Goal: Task Accomplishment & Management: Manage account settings

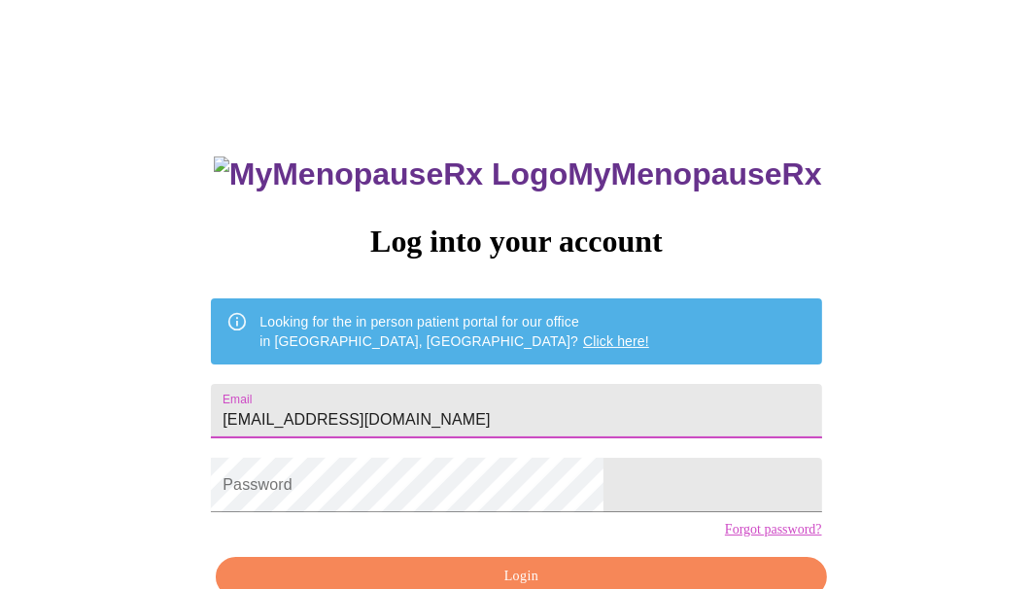
type input "[EMAIL_ADDRESS][DOMAIN_NAME]"
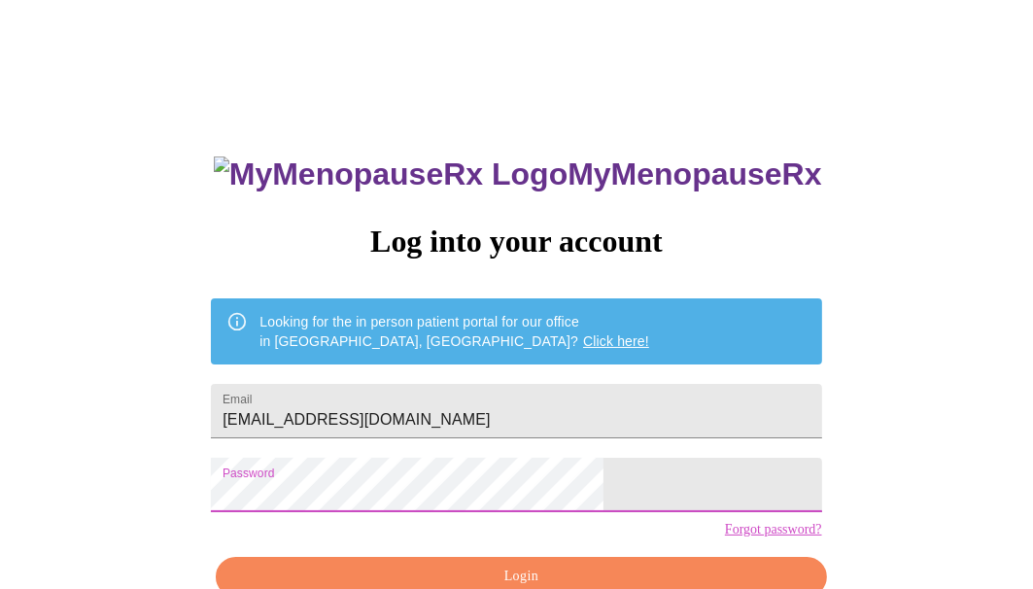
scroll to position [97, 0]
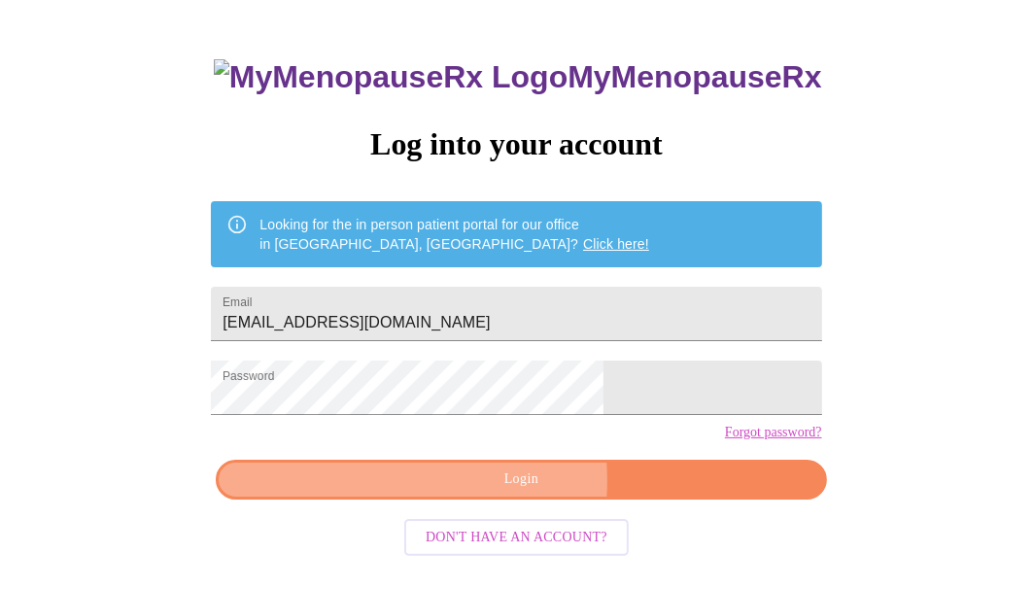
click at [451, 492] on span "Login" at bounding box center [520, 479] width 565 height 24
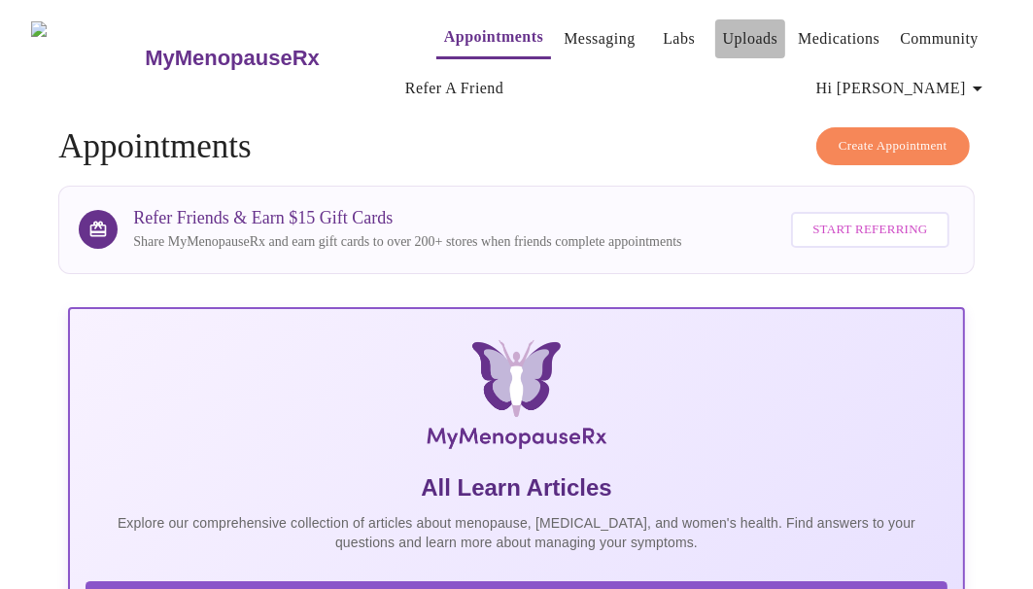
click at [723, 32] on link "Uploads" at bounding box center [750, 38] width 55 height 27
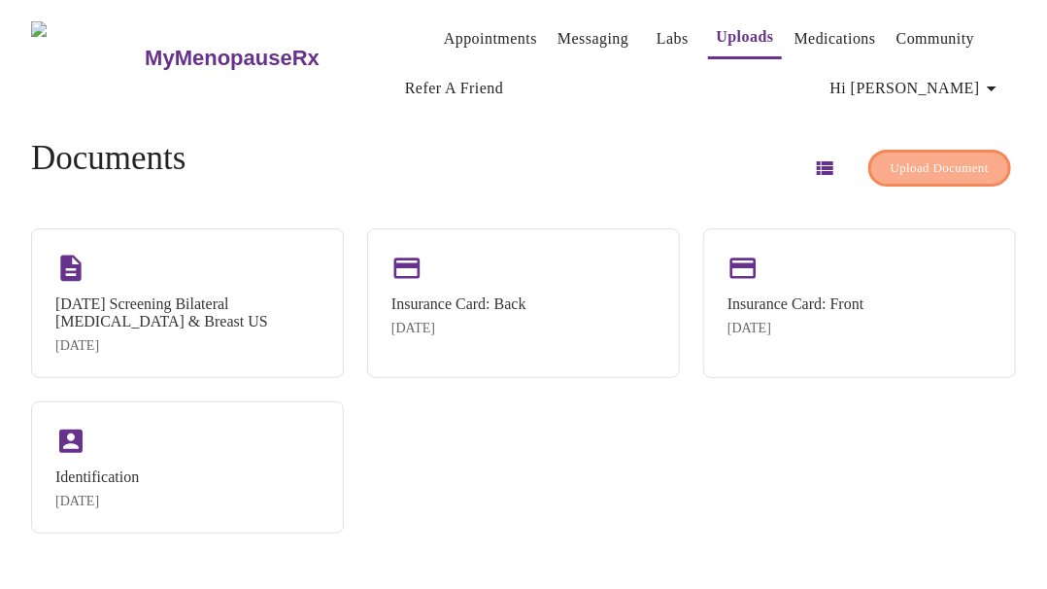
click at [940, 160] on span "Upload Document" at bounding box center [940, 168] width 98 height 22
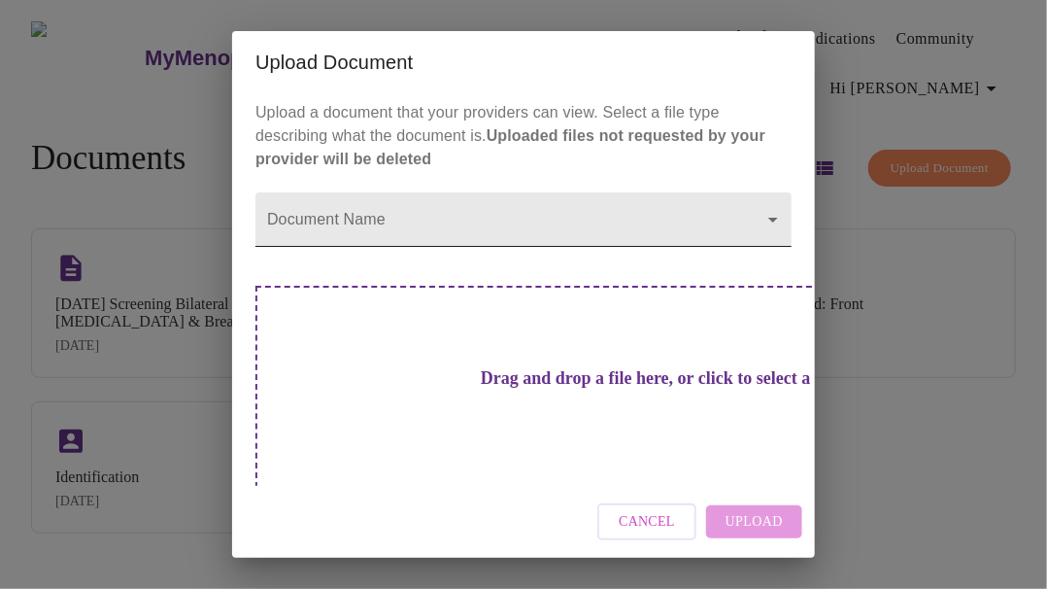
click at [388, 211] on body "MyMenopauseRx Appointments Messaging Labs Uploads Medications Community Refer a…" at bounding box center [524, 302] width 1032 height 589
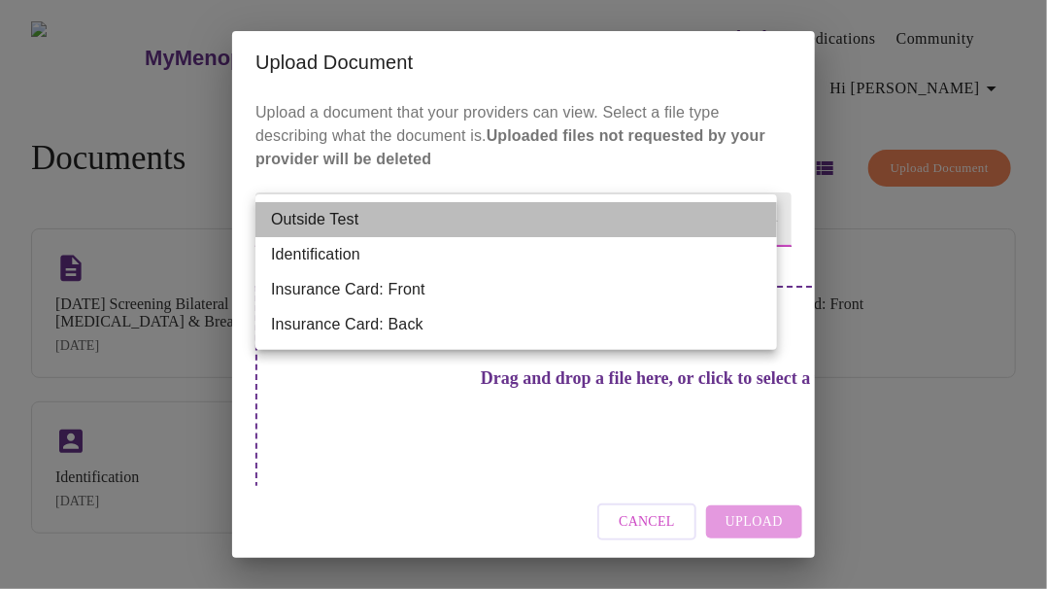
click at [388, 211] on li "Outside Test" at bounding box center [516, 219] width 522 height 35
type input "Outside Test"
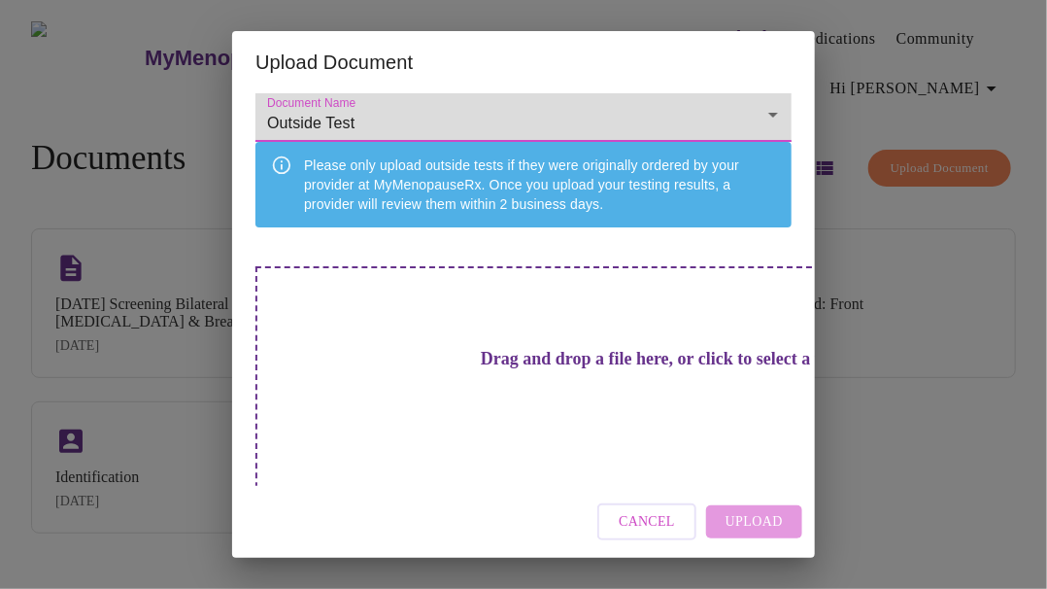
scroll to position [106, 0]
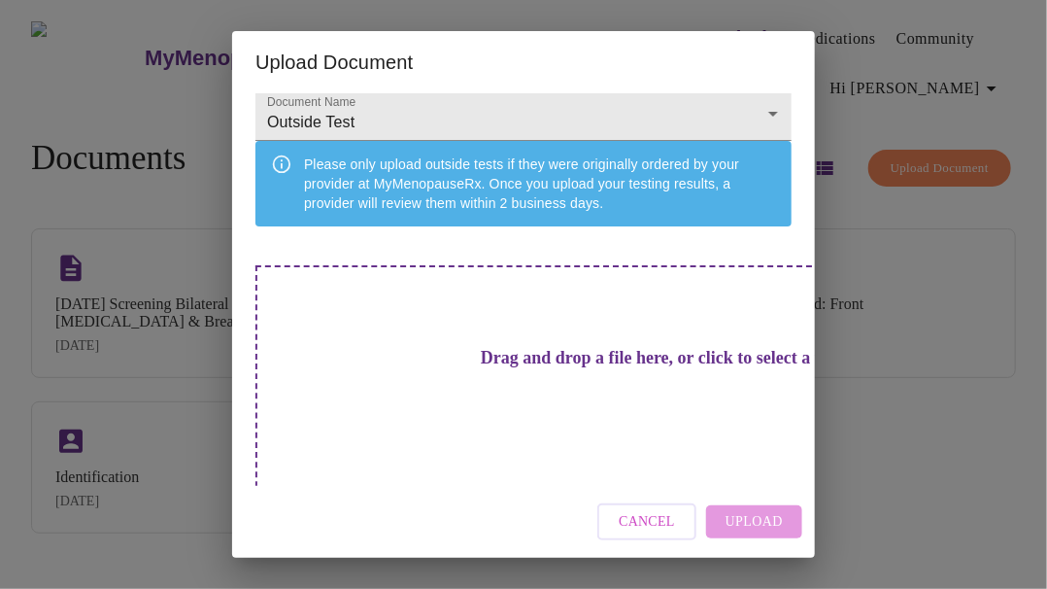
click at [533, 393] on div "Drag and drop a file here, or click to select a file" at bounding box center [659, 395] width 808 height 261
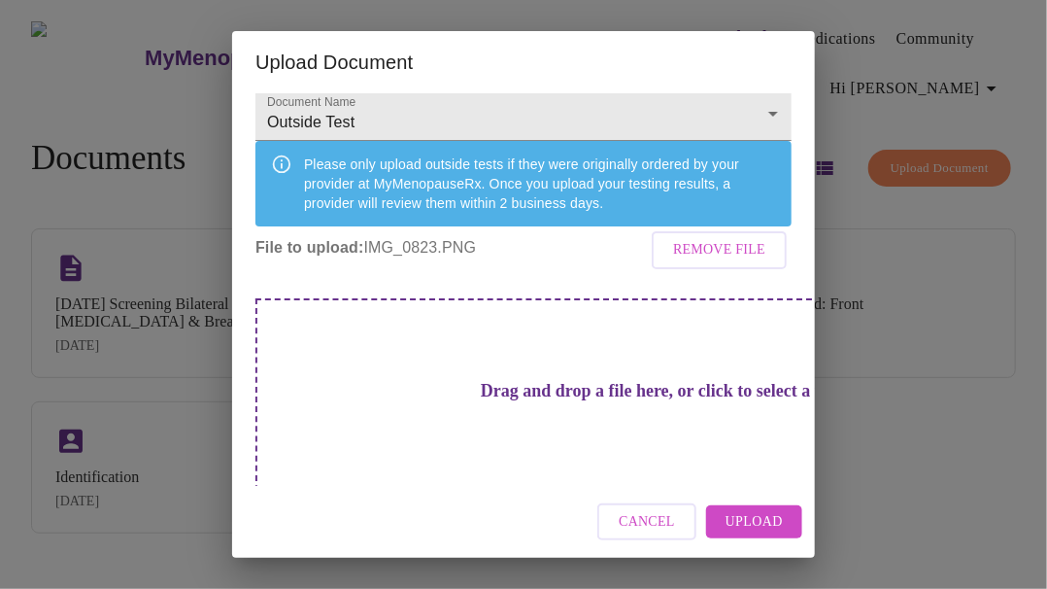
click at [750, 523] on span "Upload" at bounding box center [754, 522] width 57 height 24
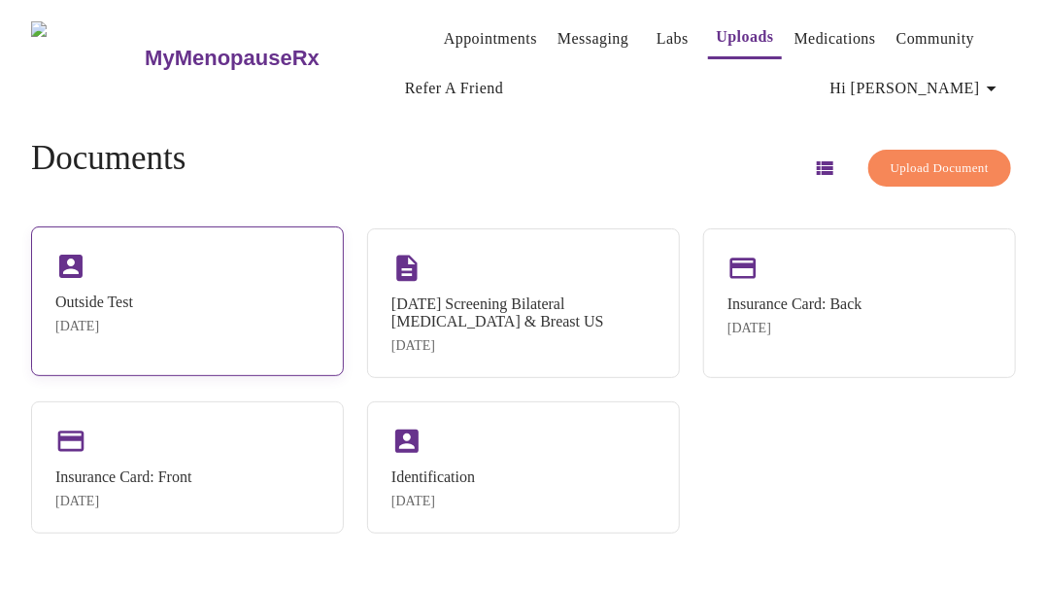
click at [173, 331] on div "Outside Test [DATE]" at bounding box center [187, 301] width 313 height 150
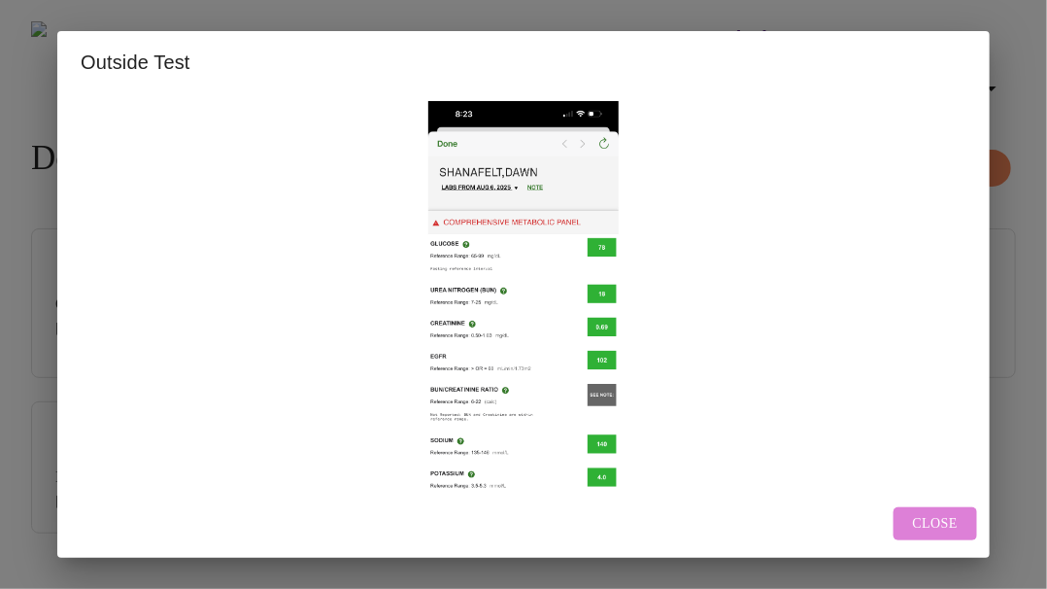
click at [939, 521] on span "Close" at bounding box center [935, 524] width 45 height 24
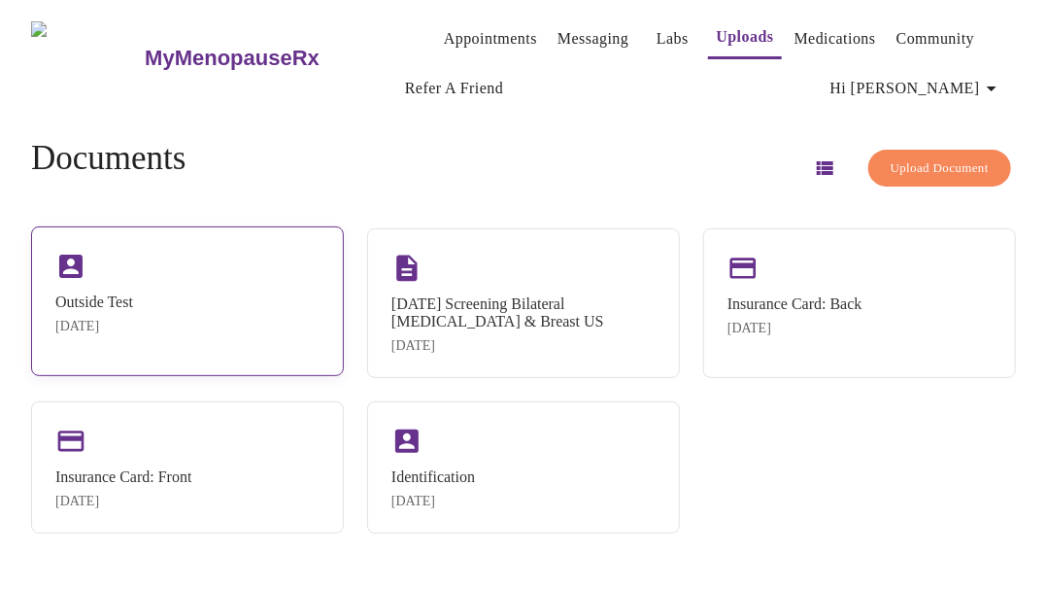
click at [152, 289] on div "Outside Test [DATE]" at bounding box center [187, 301] width 313 height 150
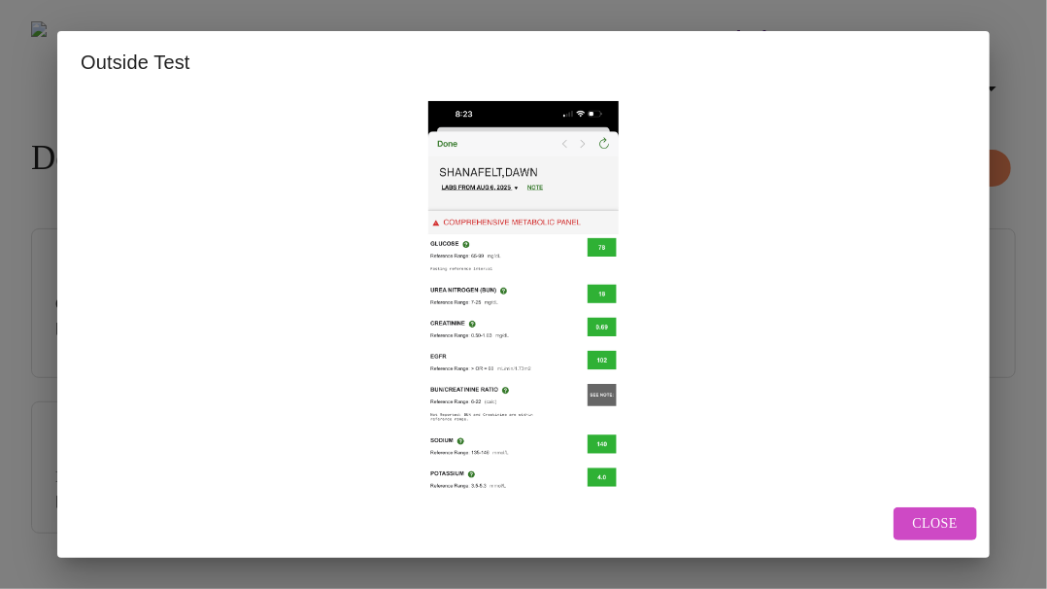
click at [948, 544] on div "Close" at bounding box center [523, 524] width 933 height 69
click at [926, 502] on div "Close" at bounding box center [523, 524] width 933 height 69
click at [929, 518] on span "Close" at bounding box center [935, 524] width 45 height 24
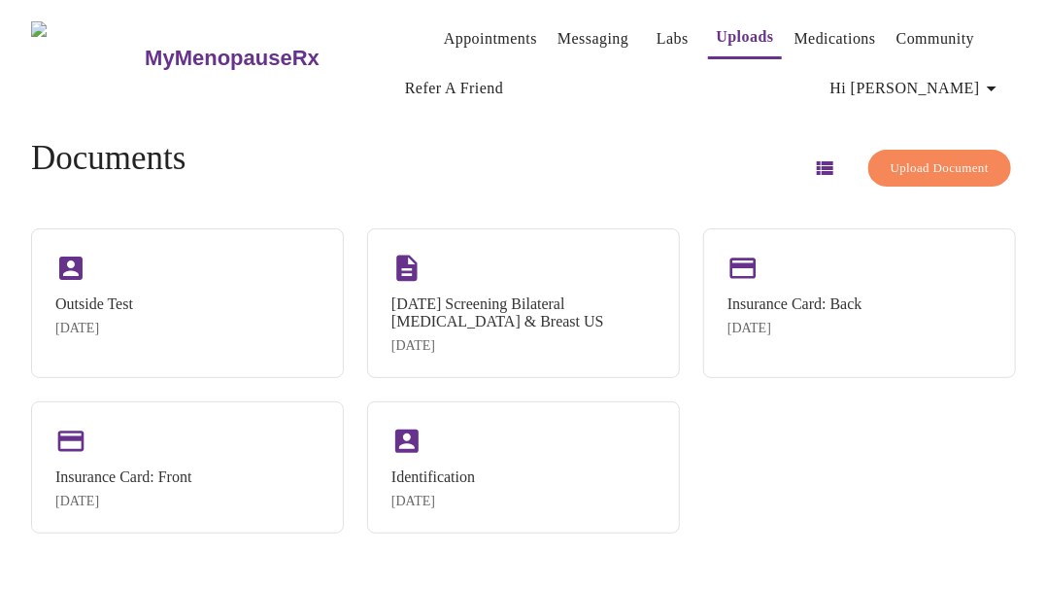
click at [909, 140] on div "Upload Document" at bounding box center [908, 168] width 215 height 57
click at [905, 157] on span "Upload Document" at bounding box center [940, 168] width 98 height 22
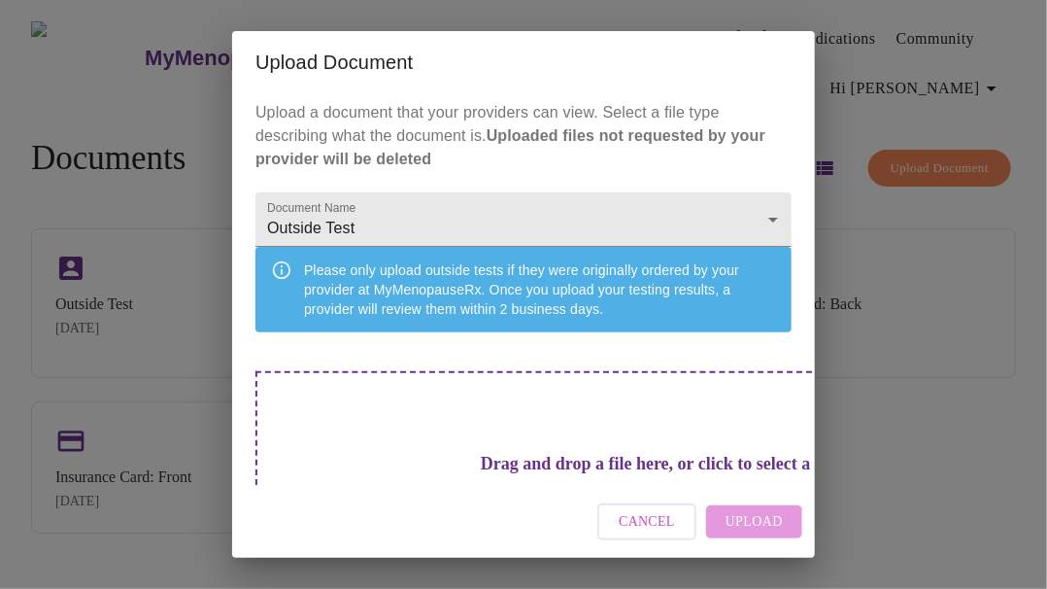
click at [610, 444] on div "Drag and drop a file here, or click to select a file" at bounding box center [659, 501] width 808 height 261
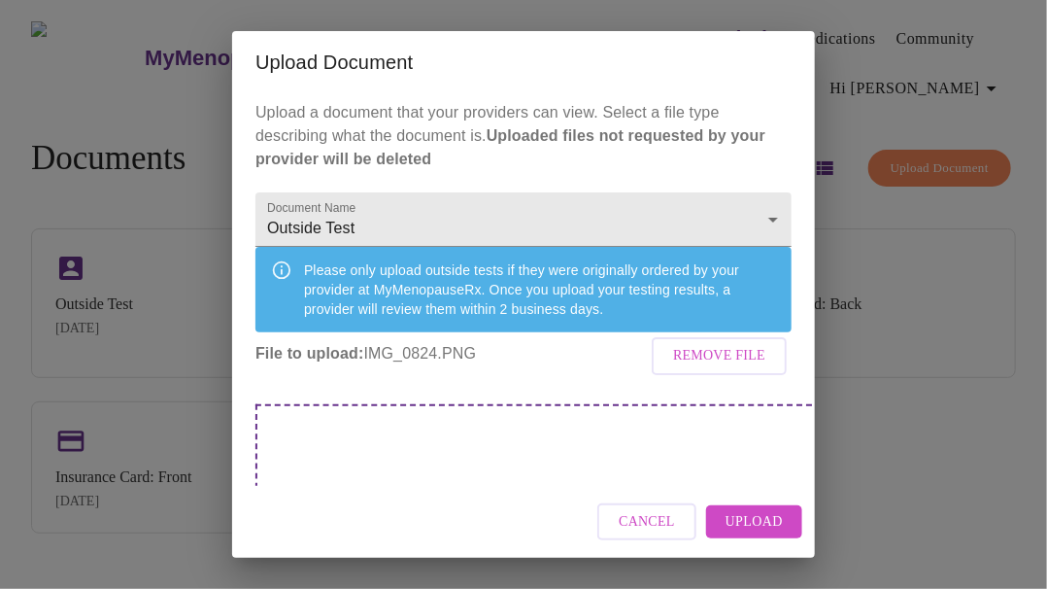
click at [739, 514] on span "Upload" at bounding box center [754, 522] width 57 height 24
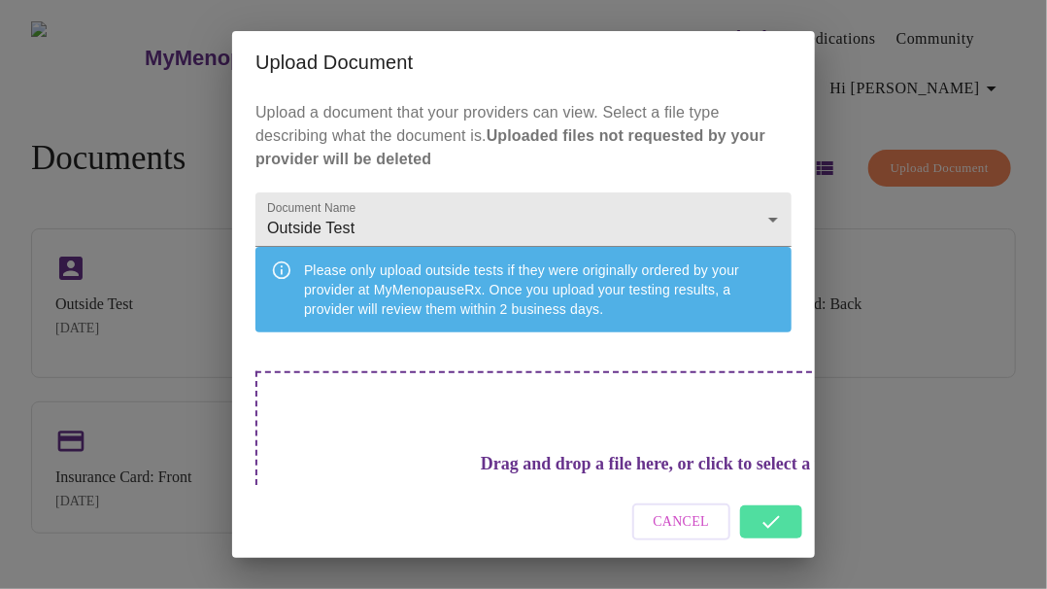
click at [757, 527] on div "Cancel" at bounding box center [523, 522] width 583 height 73
click at [777, 523] on div "Cancel" at bounding box center [523, 522] width 583 height 73
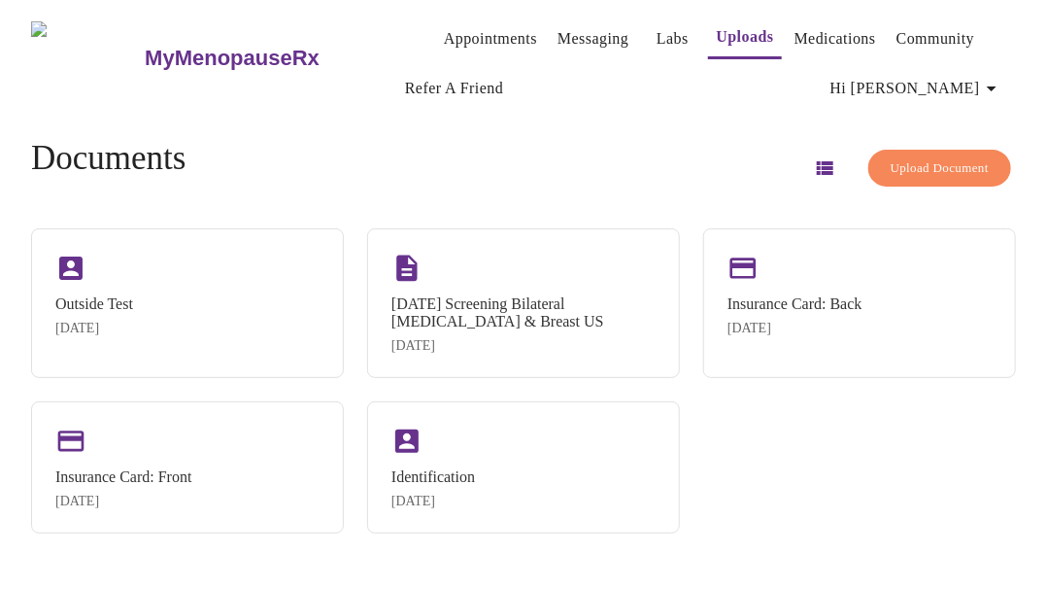
scroll to position [0, 0]
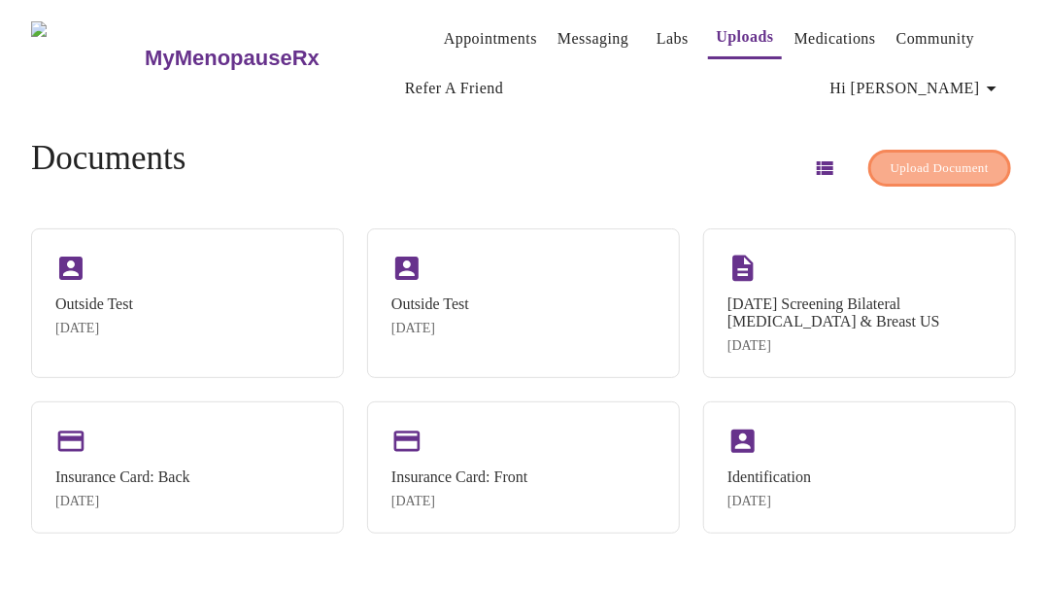
click at [960, 158] on span "Upload Document" at bounding box center [940, 168] width 98 height 22
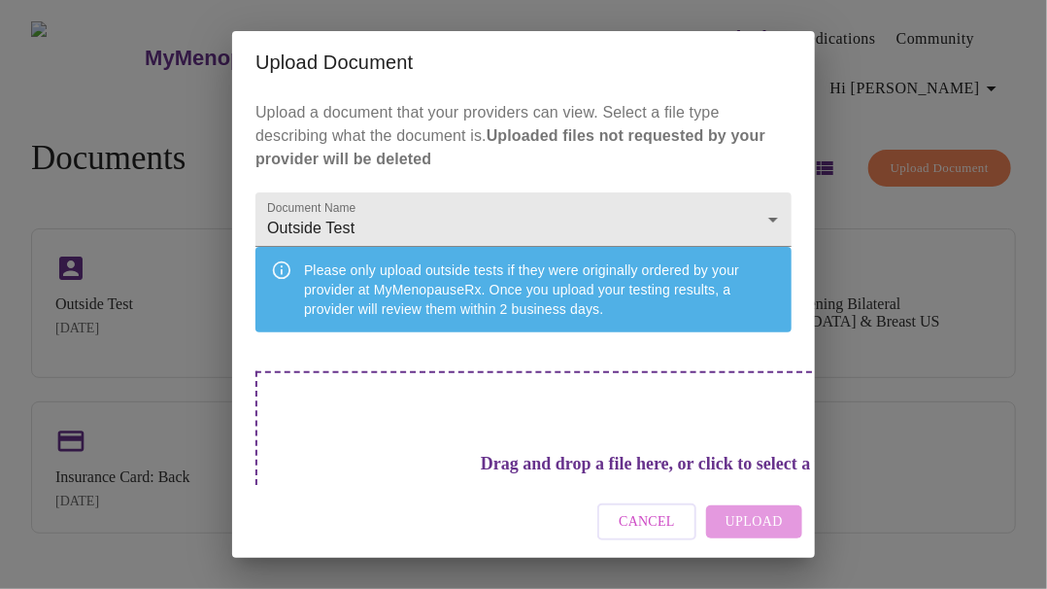
click at [648, 453] on div "Drag and drop a file here, or click to select a file" at bounding box center [659, 501] width 808 height 261
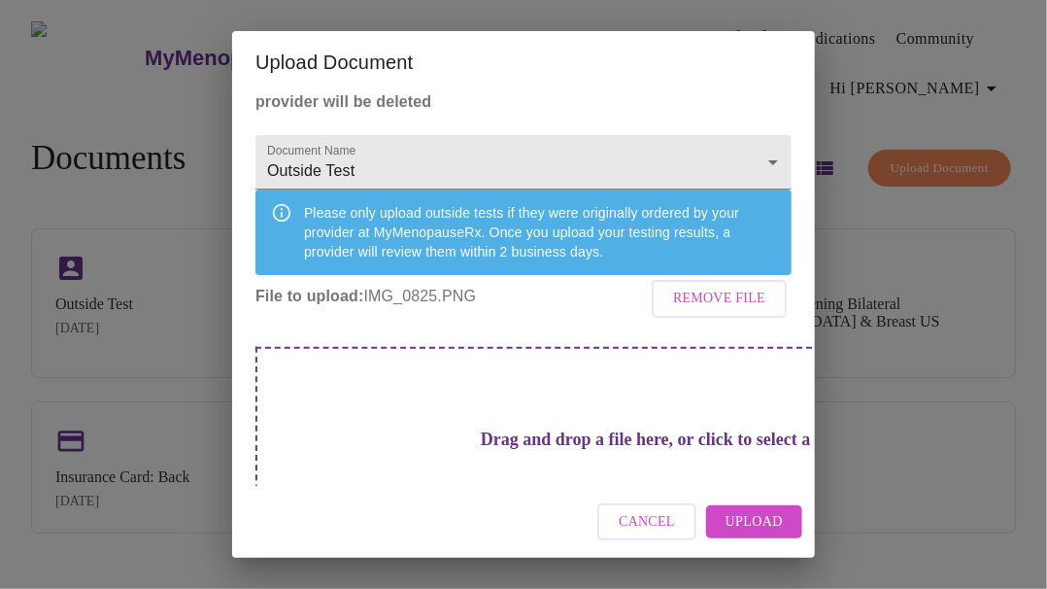
scroll to position [139, 0]
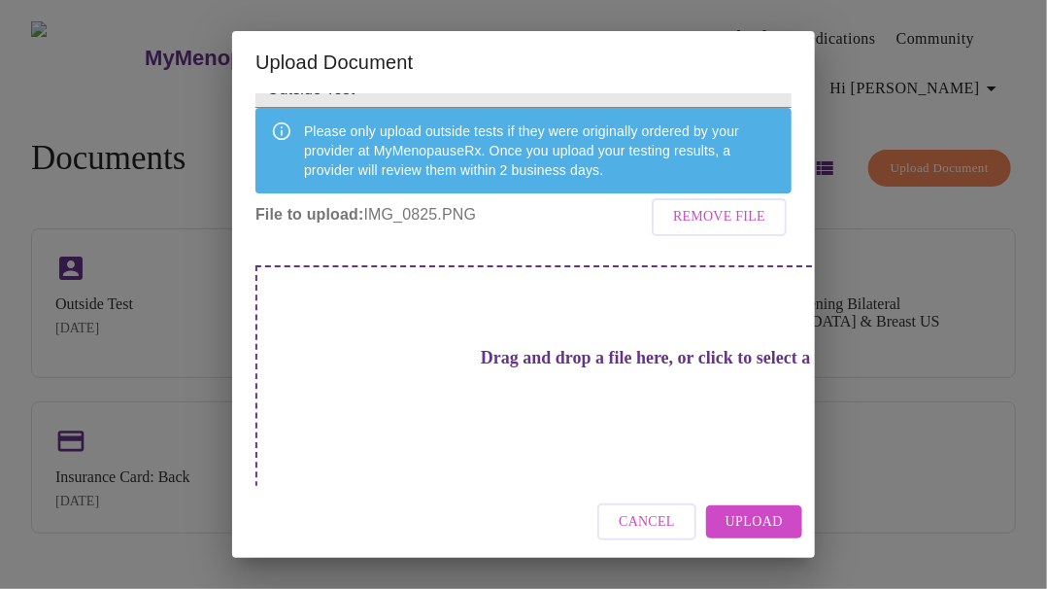
click at [765, 525] on span "Upload" at bounding box center [754, 522] width 57 height 24
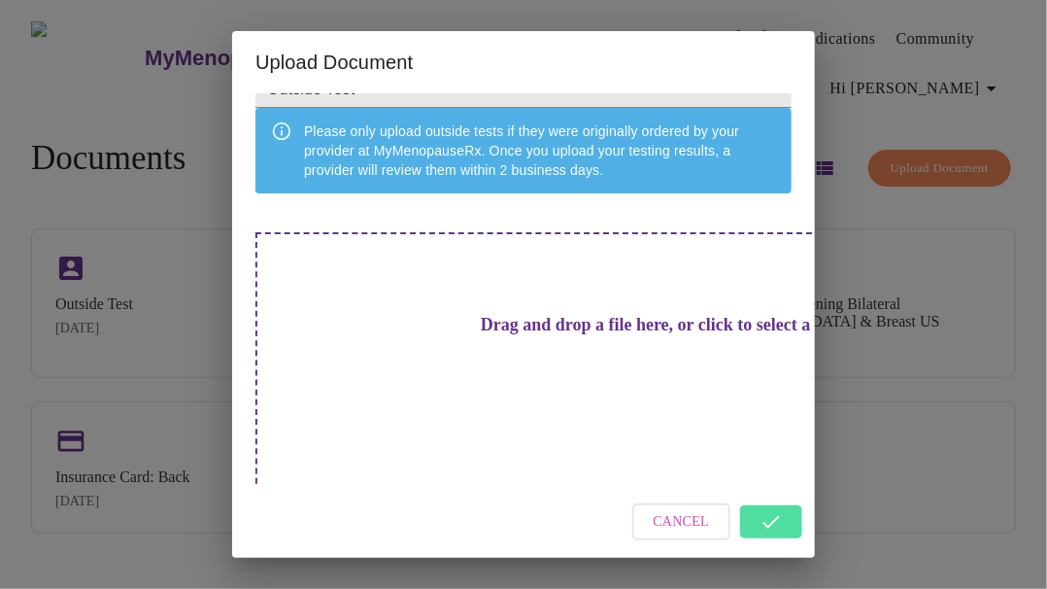
scroll to position [106, 0]
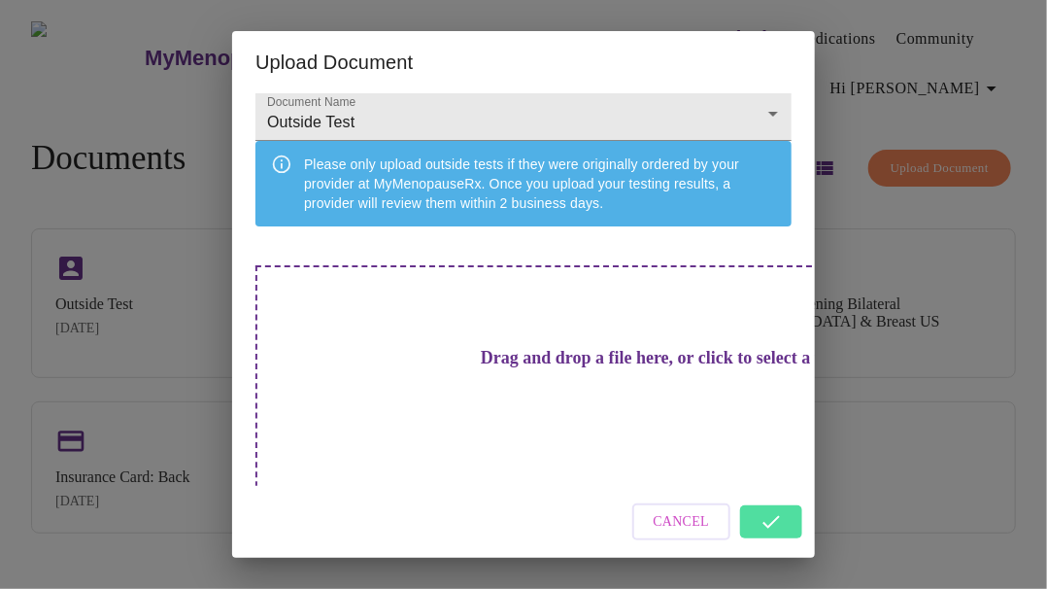
click at [766, 529] on div "Cancel" at bounding box center [523, 522] width 583 height 73
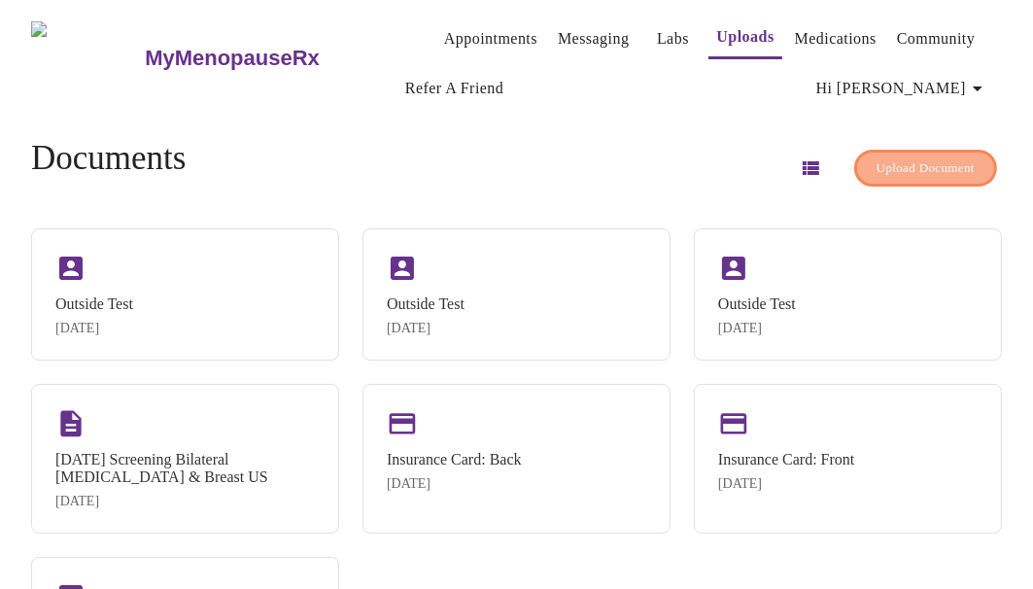
click at [928, 164] on span "Upload Document" at bounding box center [925, 168] width 98 height 22
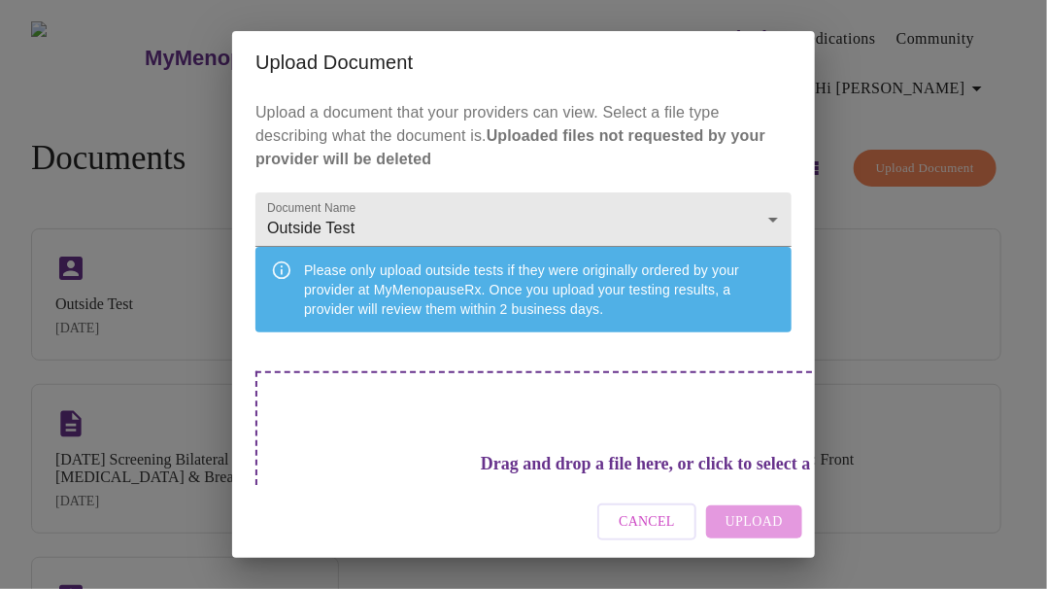
click at [676, 455] on div "Drag and drop a file here, or click to select a file" at bounding box center [659, 501] width 808 height 261
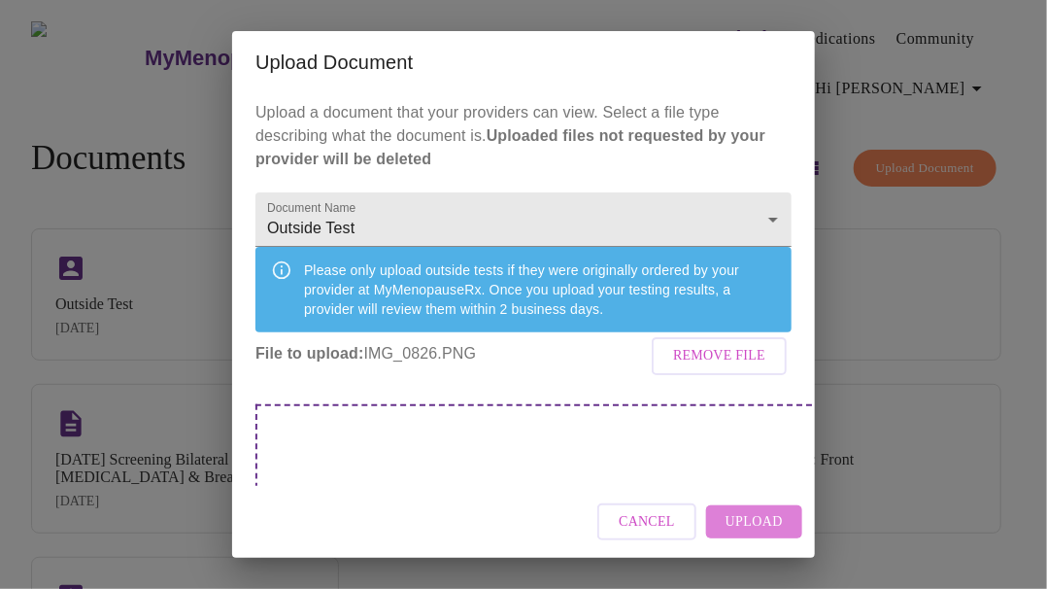
click at [753, 518] on span "Upload" at bounding box center [754, 522] width 57 height 24
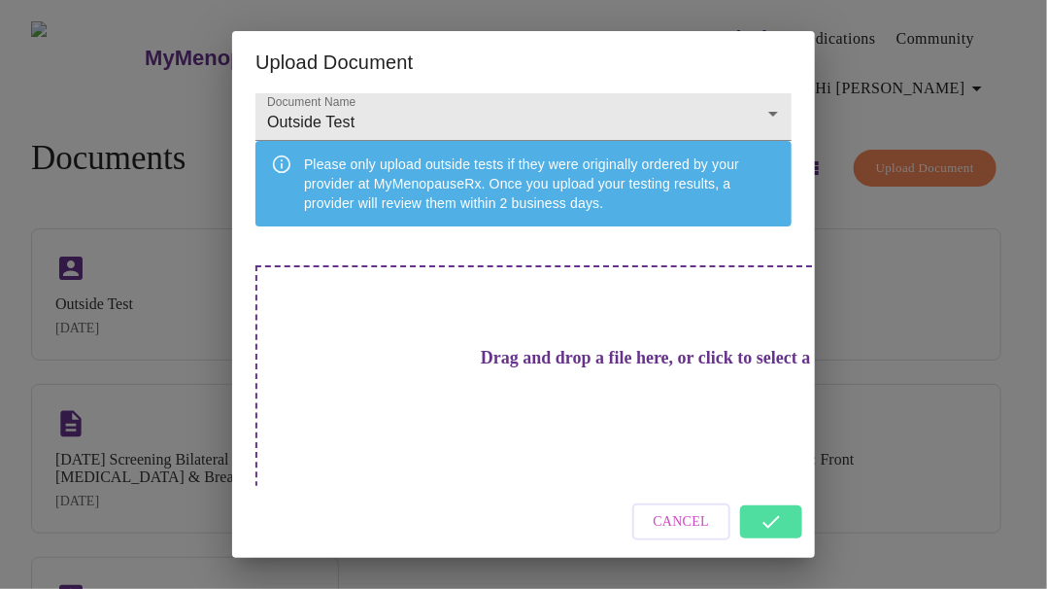
click at [763, 520] on div "Cancel" at bounding box center [523, 522] width 583 height 73
click at [770, 524] on div "Cancel" at bounding box center [523, 522] width 583 height 73
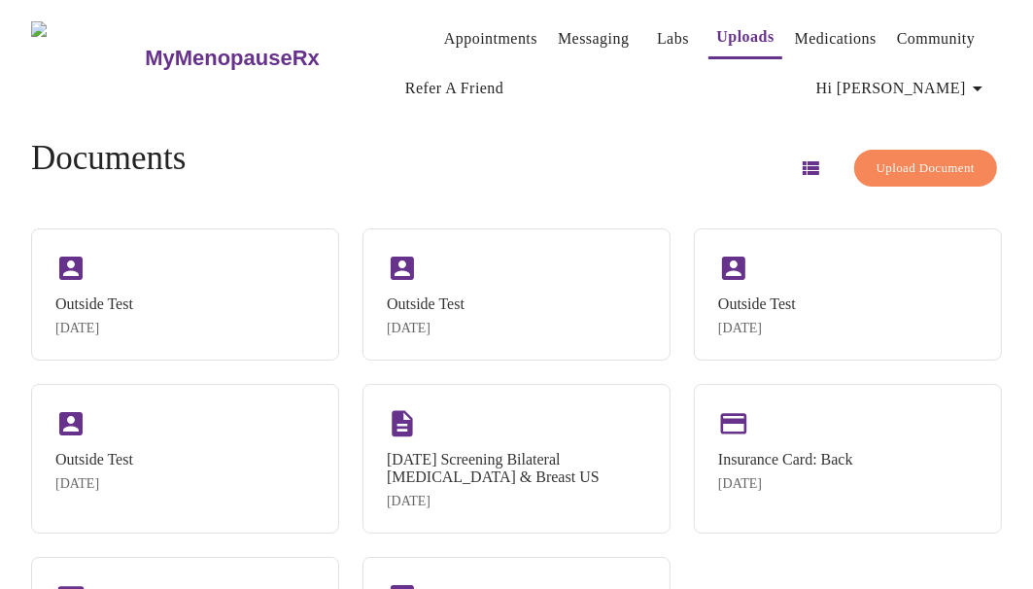
click at [880, 157] on span "Upload Document" at bounding box center [925, 168] width 98 height 22
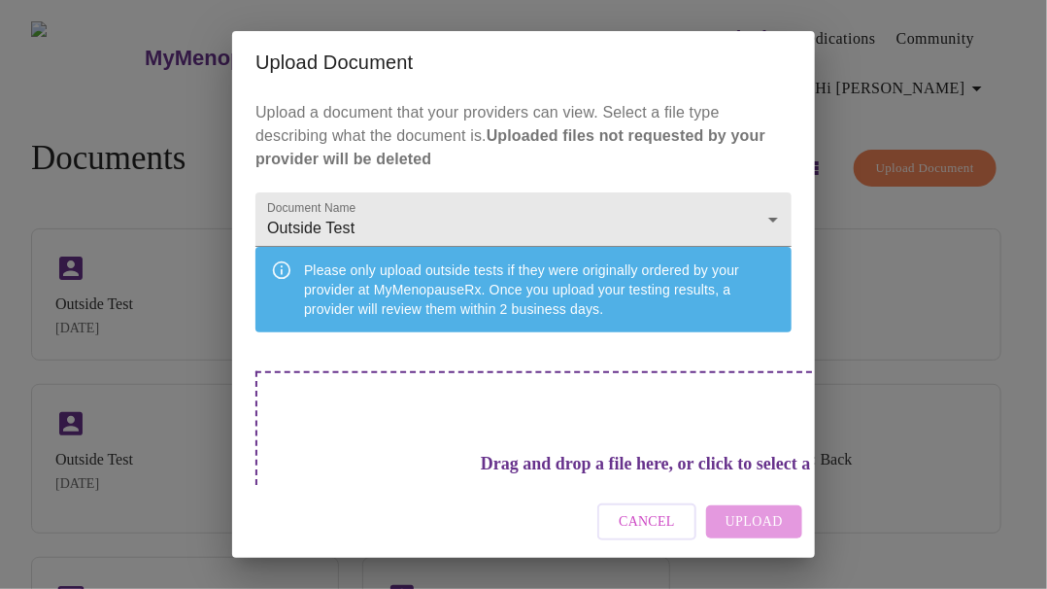
click at [665, 420] on div "Drag and drop a file here, or click to select a file" at bounding box center [659, 501] width 808 height 261
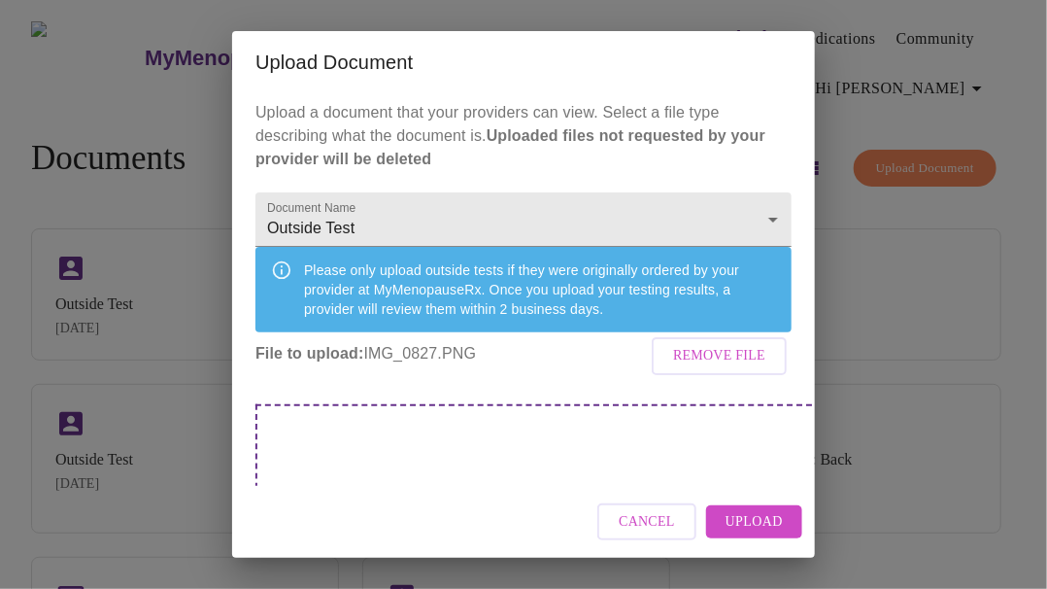
click at [731, 522] on span "Upload" at bounding box center [754, 522] width 57 height 24
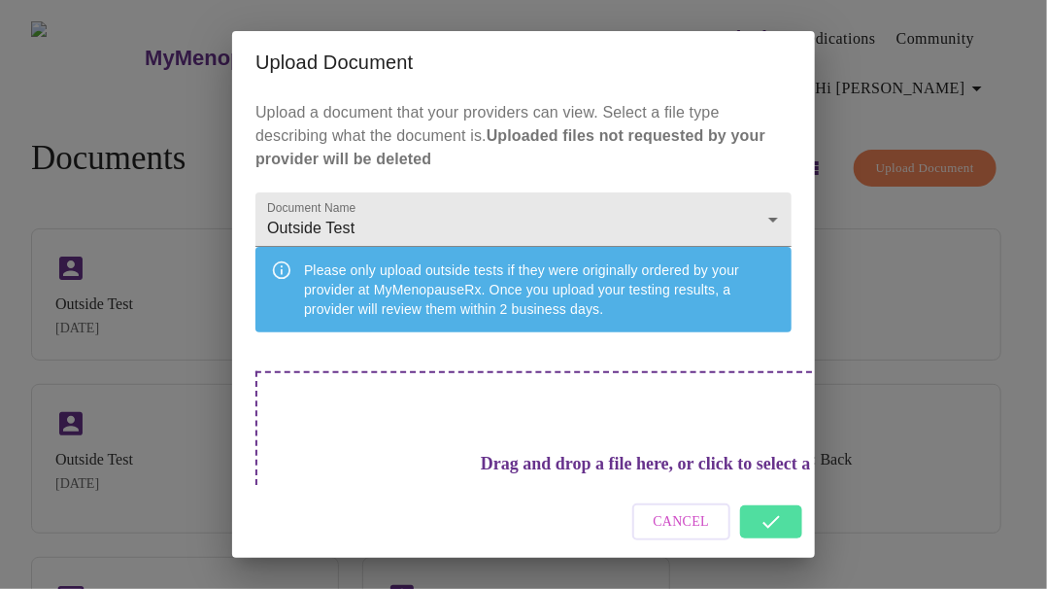
click at [767, 523] on div "Cancel" at bounding box center [523, 522] width 583 height 73
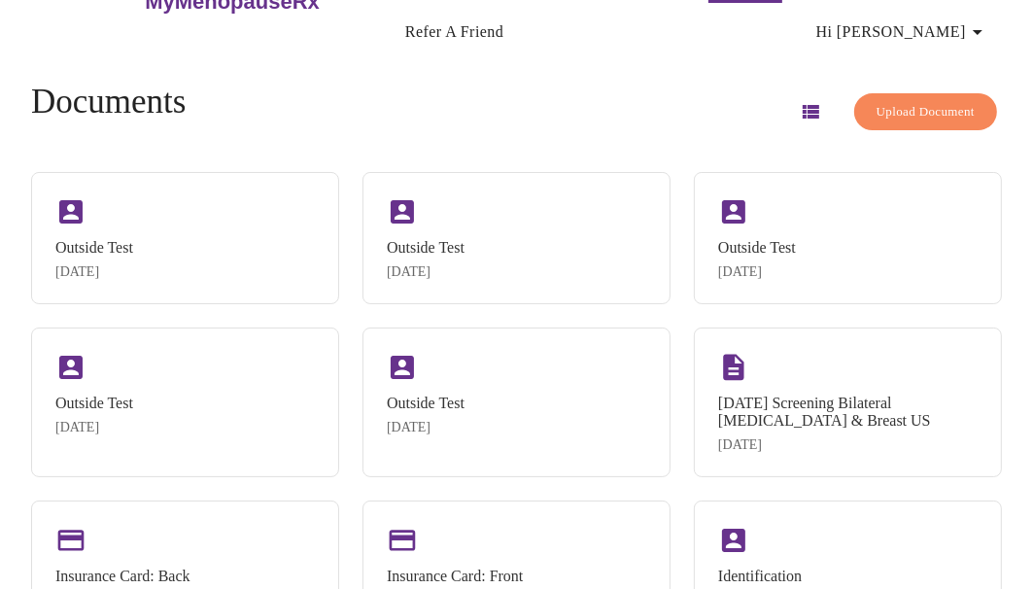
scroll to position [0, 0]
